Goal: Information Seeking & Learning: Learn about a topic

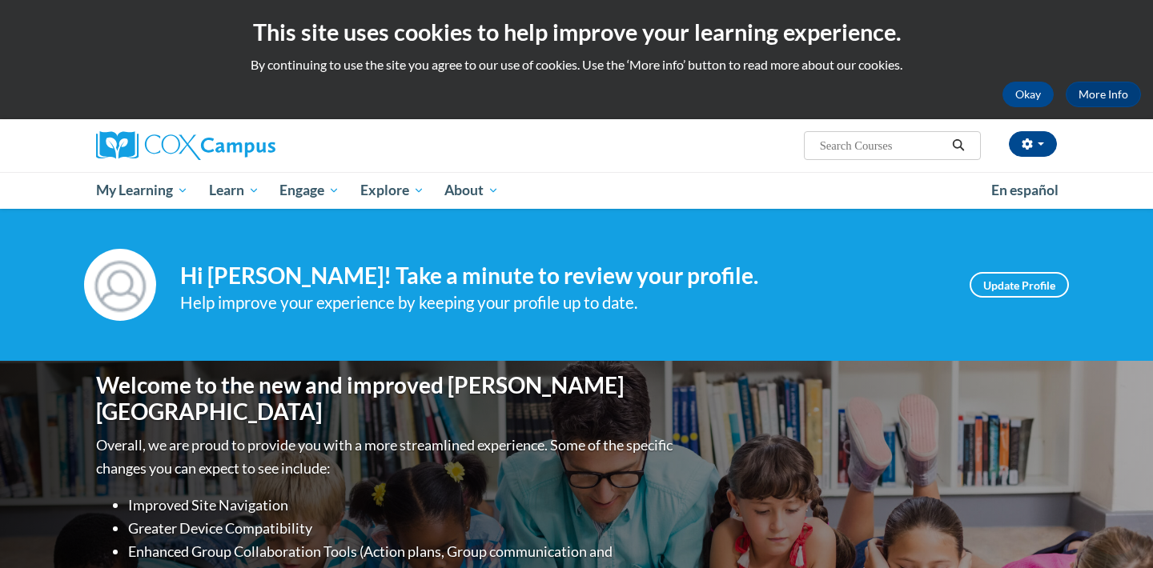
scroll to position [478, 0]
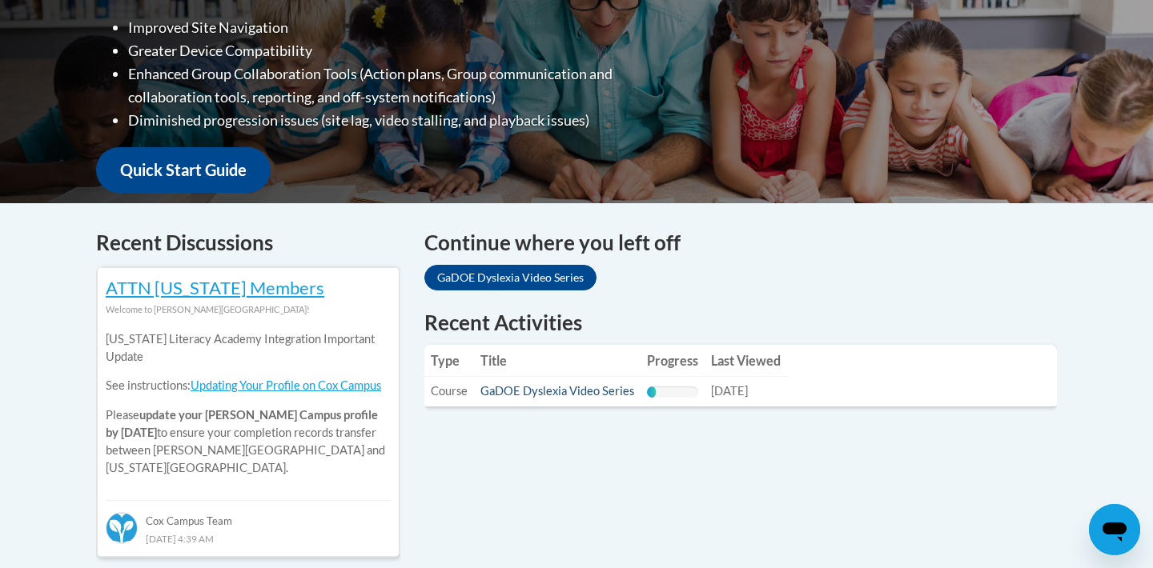
click at [542, 396] on link "GaDOE Dyslexia Video Series" at bounding box center [557, 391] width 154 height 14
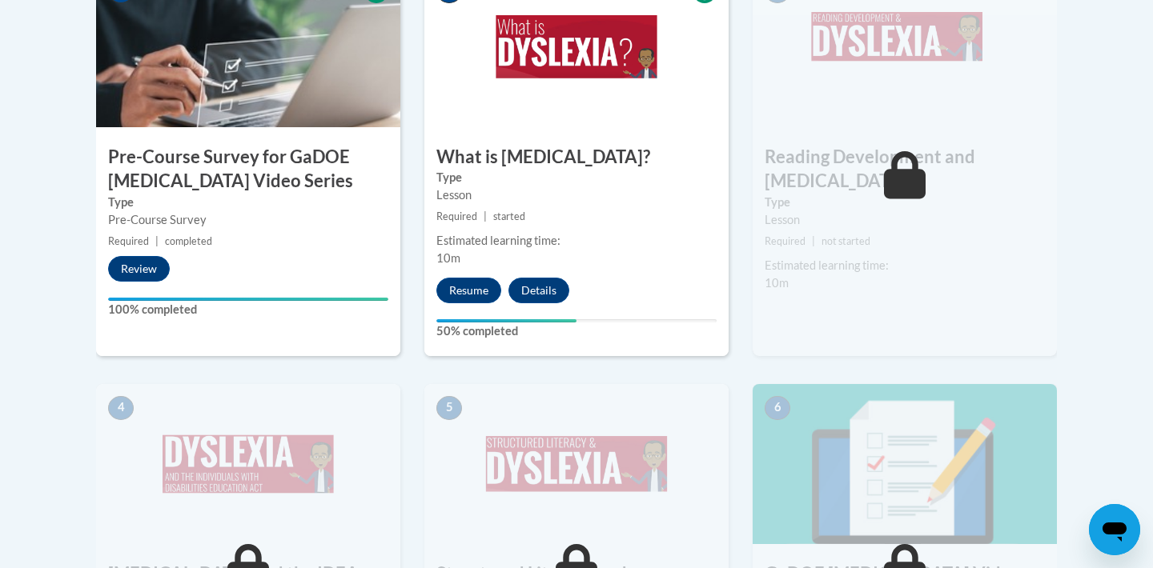
scroll to position [609, 0]
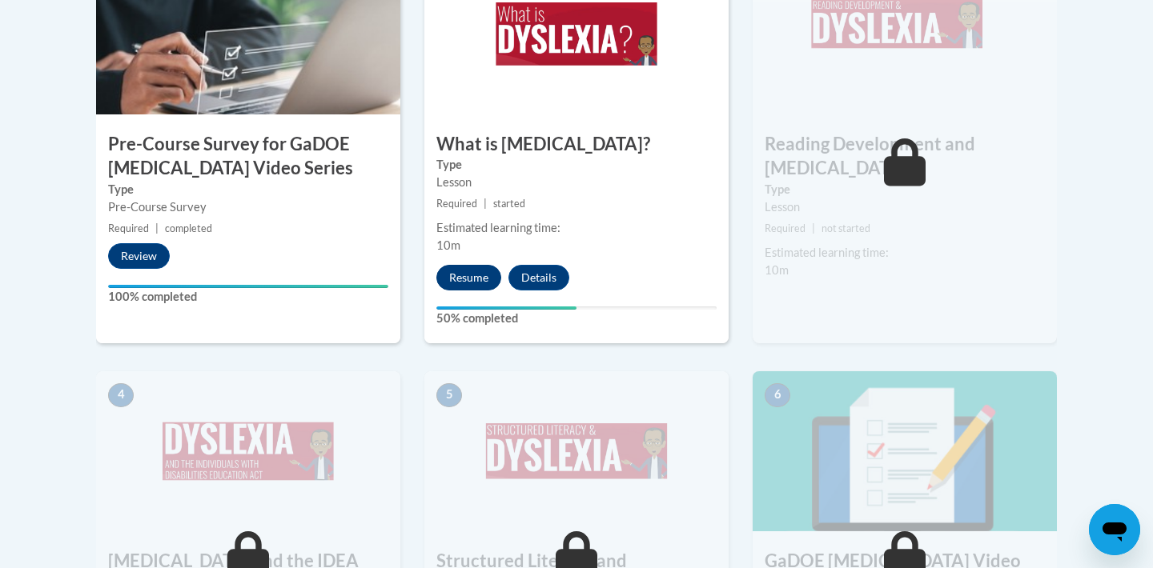
click at [484, 278] on button "Resume" at bounding box center [468, 278] width 65 height 26
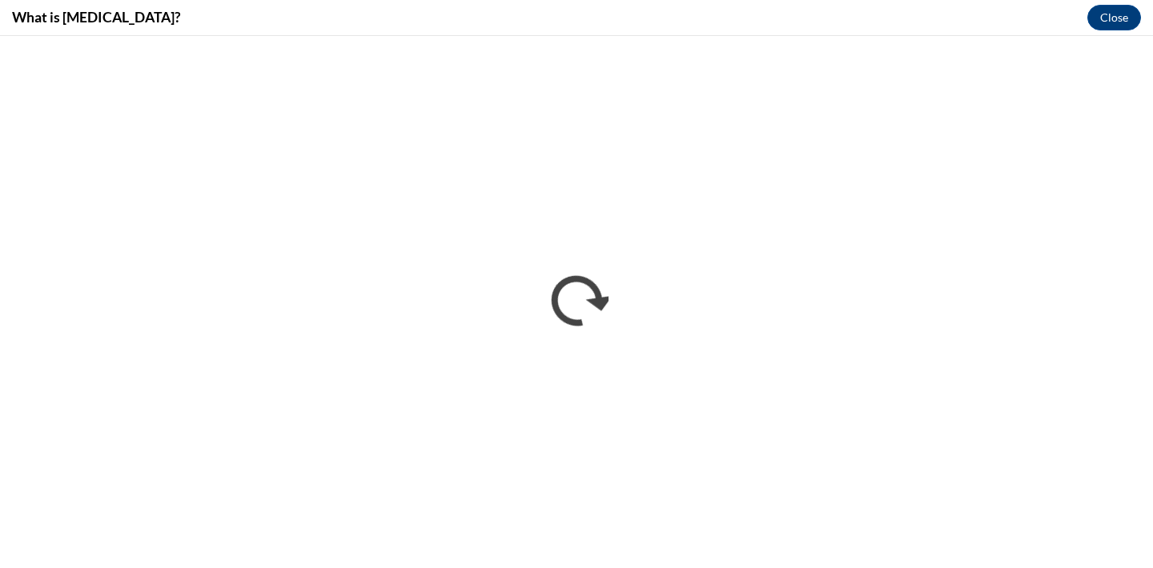
scroll to position [0, 0]
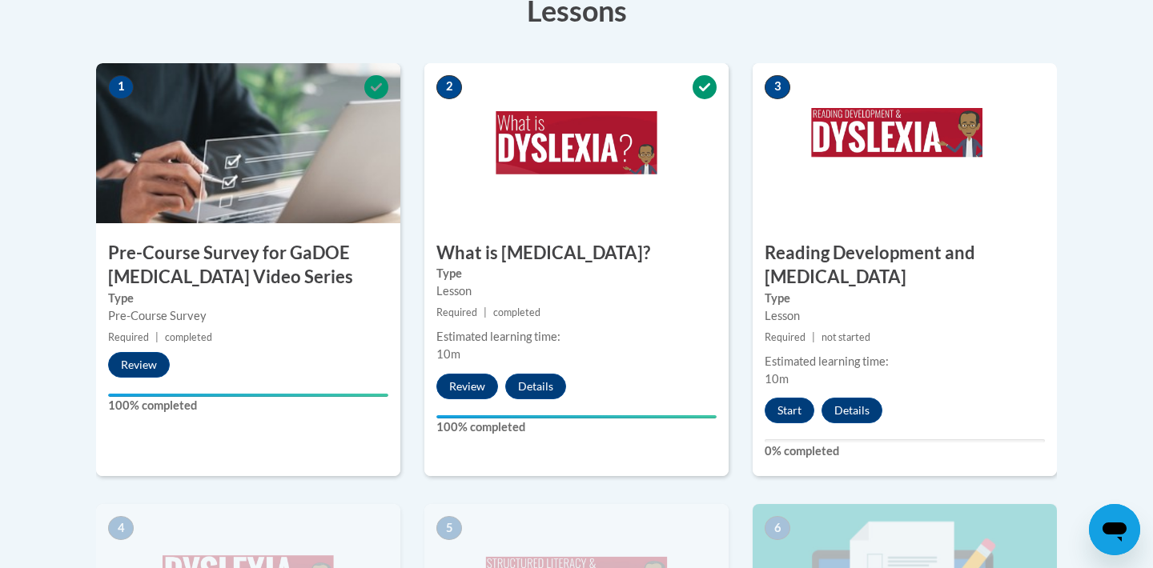
scroll to position [500, 0]
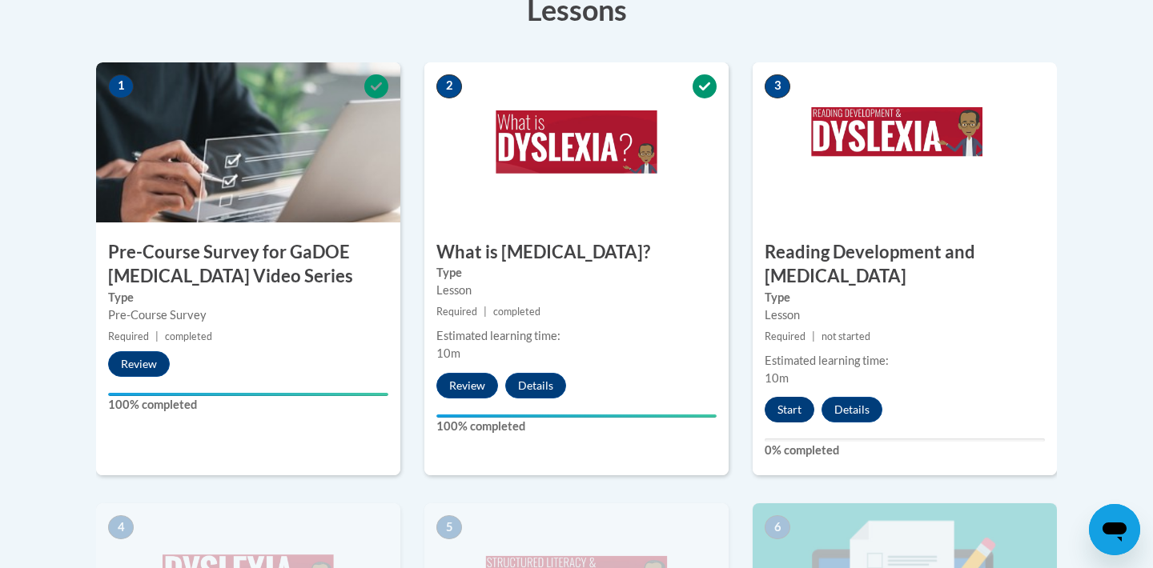
click at [779, 397] on button "Start" at bounding box center [790, 410] width 50 height 26
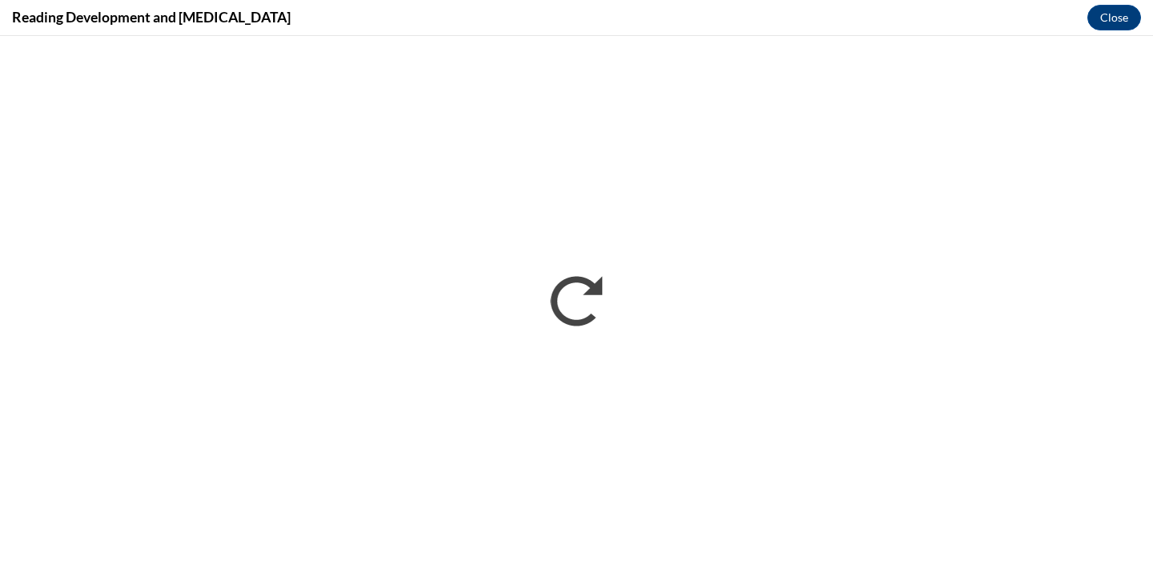
scroll to position [0, 0]
